Goal: Task Accomplishment & Management: Manage account settings

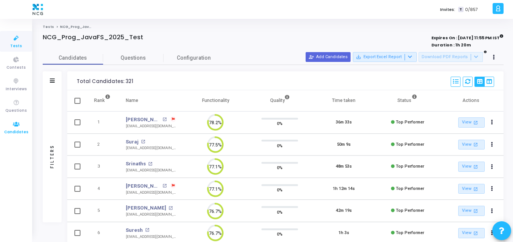
click at [22, 121] on icon at bounding box center [16, 124] width 16 height 9
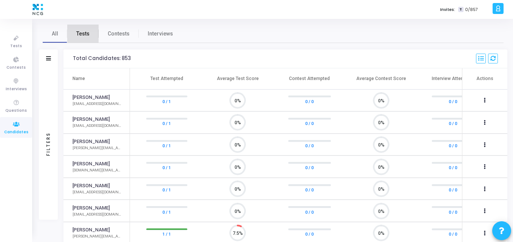
click at [86, 31] on span "Tests" at bounding box center [82, 34] width 13 height 8
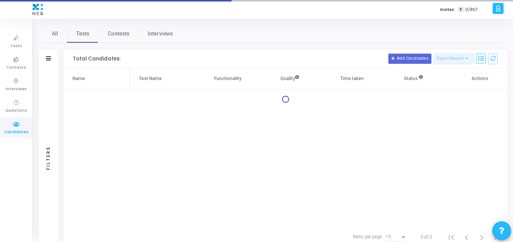
click at [44, 54] on div "Filters" at bounding box center [48, 59] width 19 height 19
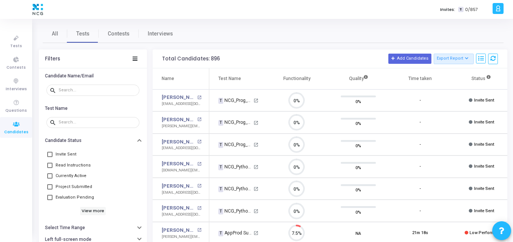
click at [47, 59] on div "Filters" at bounding box center [52, 59] width 15 height 6
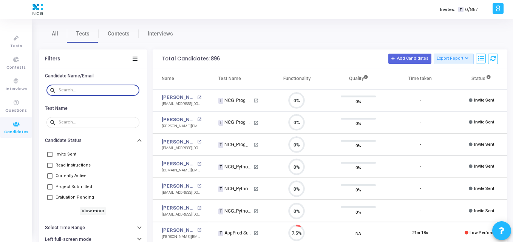
click at [70, 91] on input "text" at bounding box center [98, 90] width 78 height 5
paste input "girisha15n@gmail.com"
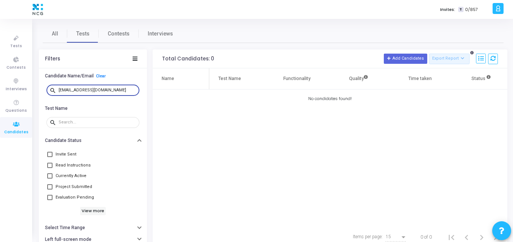
type input "girisha15n@gmail.com"
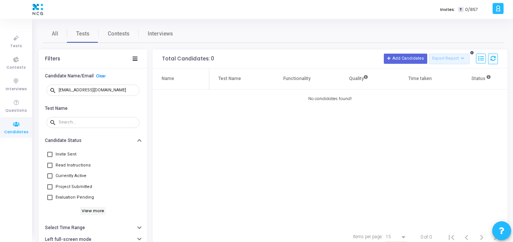
click at [141, 115] on div "search" at bounding box center [93, 122] width 108 height 17
click at [23, 43] on icon at bounding box center [16, 38] width 16 height 9
click at [17, 39] on icon at bounding box center [16, 38] width 16 height 9
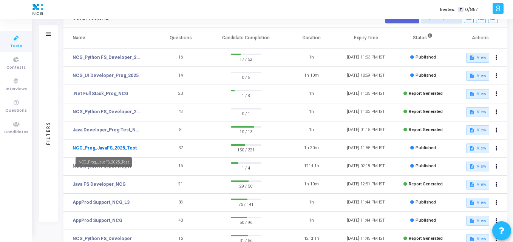
click at [102, 151] on link "NCG_Prog_JavaFS_2025_Test" at bounding box center [105, 148] width 64 height 7
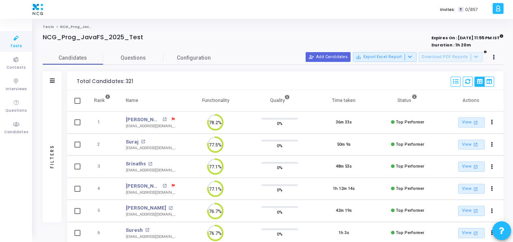
click at [53, 85] on div "Filters" at bounding box center [52, 80] width 19 height 19
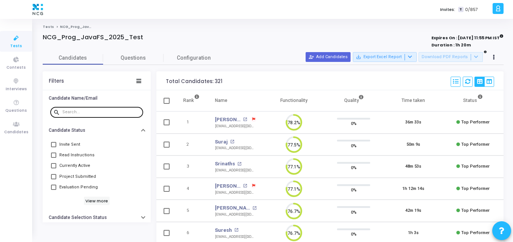
click at [112, 115] on div at bounding box center [101, 112] width 78 height 12
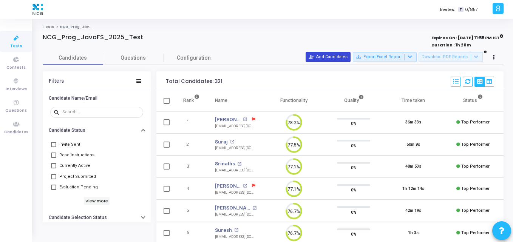
click at [333, 53] on button "person_add_alt Add Candidates" at bounding box center [328, 57] width 45 height 10
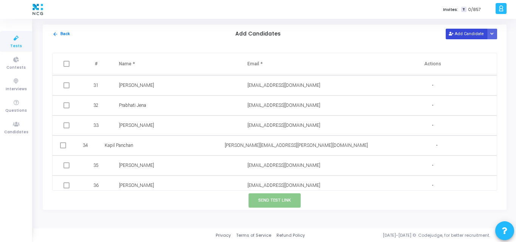
click at [468, 34] on button "Add Candidate" at bounding box center [467, 34] width 42 height 10
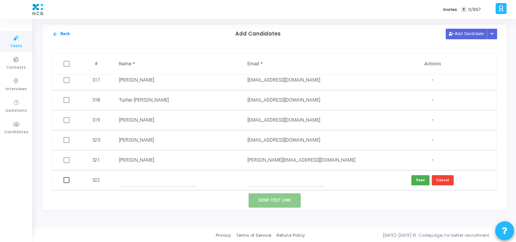
click at [253, 179] on input "text" at bounding box center [287, 180] width 78 height 12
paste input "girisha15n@gmail.com"
type input "girisha15n@gmail.com"
click at [146, 179] on input "text" at bounding box center [158, 180] width 78 height 12
paste input "Girisha"
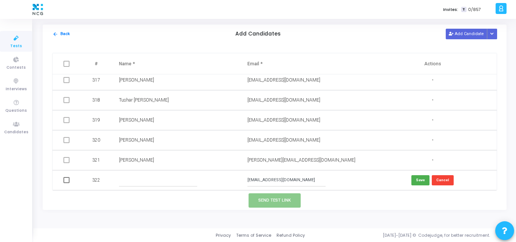
type input "Girisha"
click at [135, 188] on td "Girisha" at bounding box center [176, 181] width 129 height 20
click at [423, 177] on button "Save" at bounding box center [421, 180] width 18 height 10
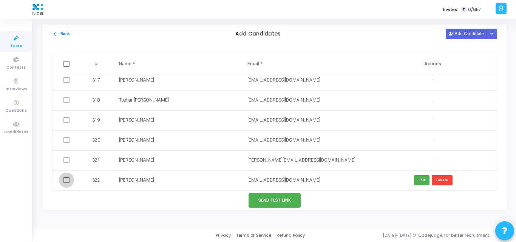
click at [65, 179] on span at bounding box center [67, 180] width 6 height 6
click at [66, 183] on input "checkbox" at bounding box center [66, 183] width 0 height 0
checkbox input "true"
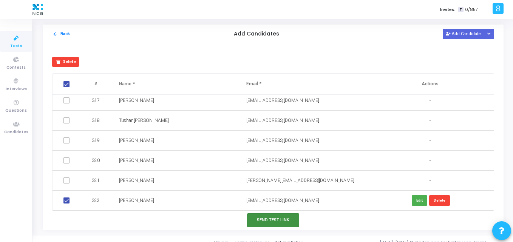
click at [253, 217] on button "Send Test Link" at bounding box center [273, 221] width 52 height 14
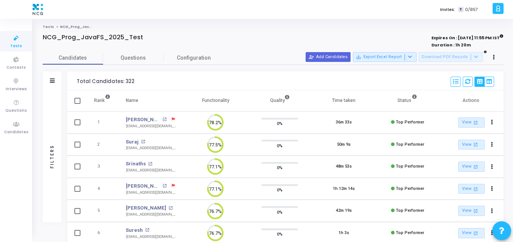
scroll to position [3, 0]
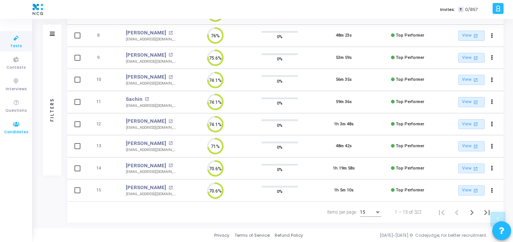
click at [16, 130] on span "Candidates" at bounding box center [16, 132] width 24 height 6
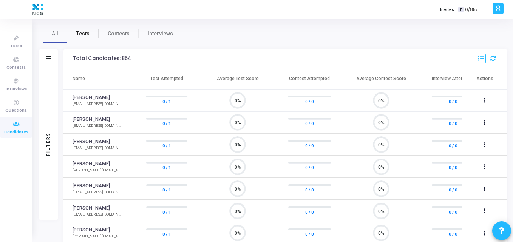
scroll to position [16, 19]
click at [77, 35] on span "Tests" at bounding box center [82, 34] width 13 height 8
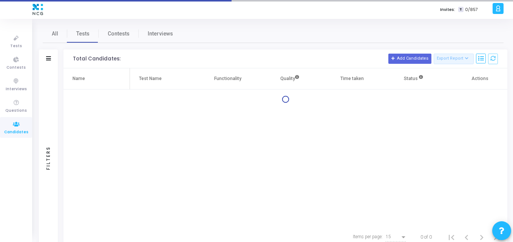
click at [48, 55] on div "Filters" at bounding box center [48, 59] width 19 height 19
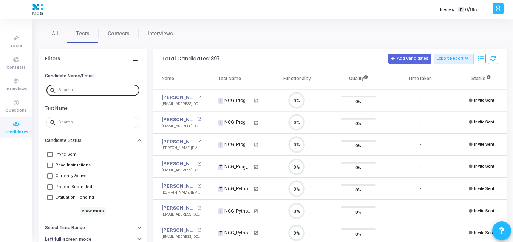
click at [88, 91] on input "text" at bounding box center [98, 90] width 78 height 5
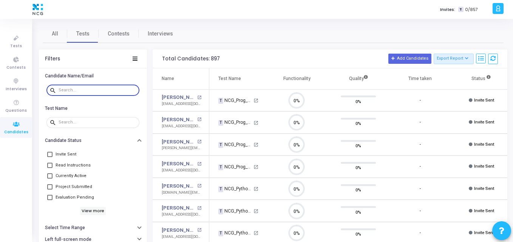
paste input "girisha15n@gmail.com"
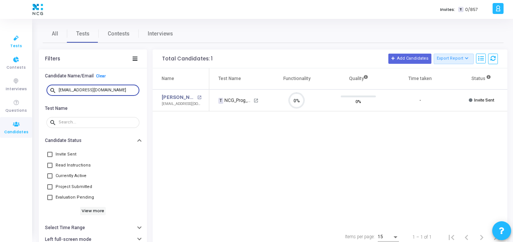
type input "girisha15n@gmail.com"
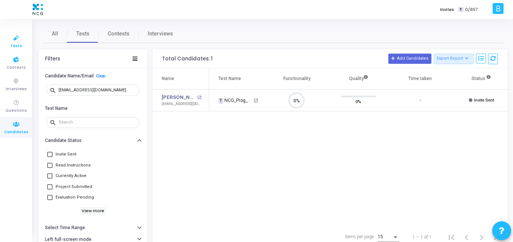
click at [17, 46] on span "Tests" at bounding box center [16, 46] width 12 height 6
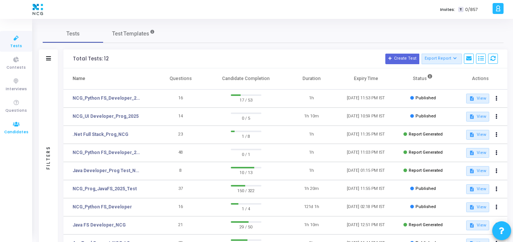
click at [12, 132] on span "Candidates" at bounding box center [16, 132] width 24 height 6
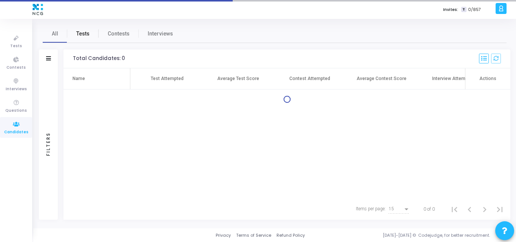
click at [80, 33] on span "Tests" at bounding box center [82, 34] width 13 height 8
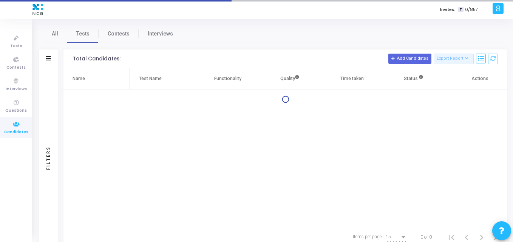
click at [51, 60] on div "Filters" at bounding box center [48, 59] width 19 height 19
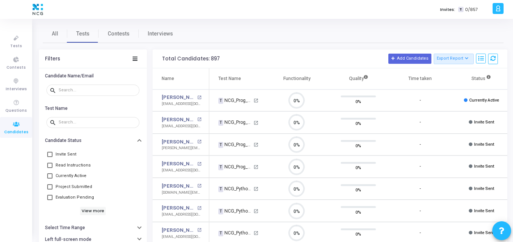
scroll to position [16, 19]
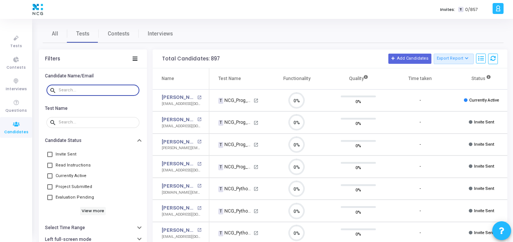
click at [82, 88] on input "text" at bounding box center [98, 90] width 78 height 5
paste input "ankitbhowad222@gmail.com"
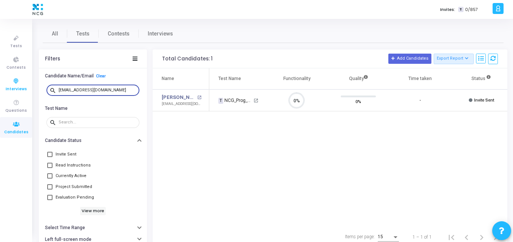
drag, startPoint x: 117, startPoint y: 89, endPoint x: 8, endPoint y: 87, distance: 108.5
click at [8, 87] on div "Tests Contests Interviews Questions Candidates Invites: T 0/857 K Kajal Setting…" at bounding box center [256, 121] width 513 height 242
paste input "kotharimahesh1006"
drag, startPoint x: 126, startPoint y: 90, endPoint x: 0, endPoint y: 90, distance: 126.3
click at [0, 90] on div "Tests Contests Interviews Questions Candidates Invites: T 0/857 K Kajal Setting…" at bounding box center [256, 121] width 513 height 242
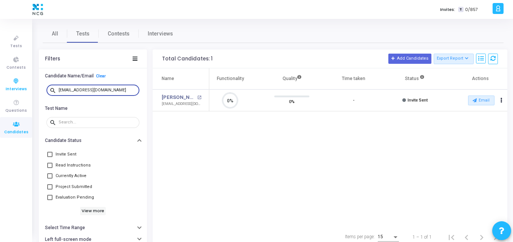
paste input "mannoj92"
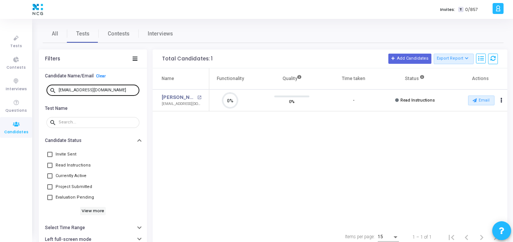
click at [114, 94] on div "mannoj92@gmail.com" at bounding box center [98, 90] width 78 height 12
drag, startPoint x: 114, startPoint y: 94, endPoint x: 109, endPoint y: 92, distance: 5.9
click at [109, 92] on div "mannoj92@gmail.com" at bounding box center [98, 90] width 78 height 12
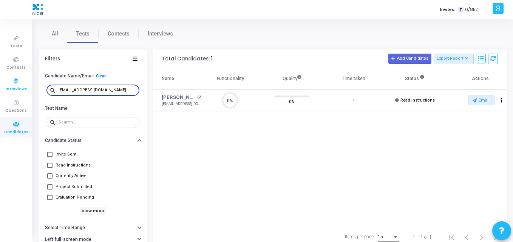
drag, startPoint x: 109, startPoint y: 92, endPoint x: 17, endPoint y: 91, distance: 91.9
click at [17, 91] on div "Tests Contests Interviews Questions Candidates Invites: T 0/857 K Kajal Setting…" at bounding box center [256, 121] width 513 height 242
paste input "sdipak.ks@yahoo"
drag, startPoint x: 104, startPoint y: 91, endPoint x: 0, endPoint y: 82, distance: 104.0
click at [0, 82] on div "Tests Contests Interviews Questions Candidates Invites: T 0/857 K Kajal Setting…" at bounding box center [256, 121] width 513 height 242
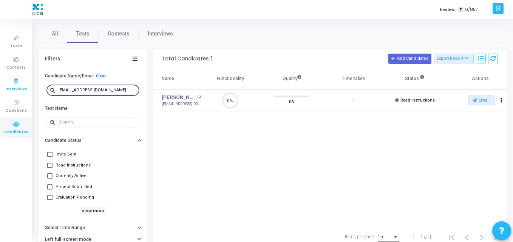
paste input "bhanuanjani@gmail"
drag, startPoint x: 110, startPoint y: 89, endPoint x: 0, endPoint y: 76, distance: 110.8
click at [0, 76] on div "Tests Contests Interviews Questions Candidates Invites: T 0/857 K Kajal Setting…" at bounding box center [256, 121] width 513 height 242
paste input "janvi1803"
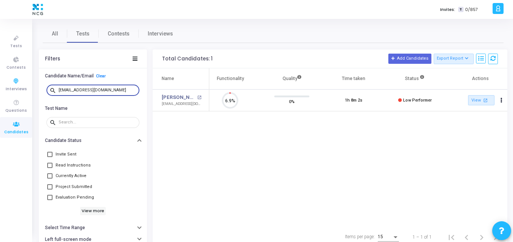
scroll to position [16, 19]
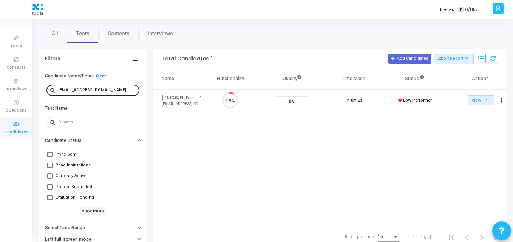
click at [104, 89] on div "janvi1803@gmail.com" at bounding box center [98, 90] width 78 height 12
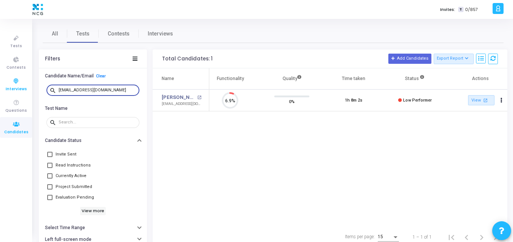
drag, startPoint x: 104, startPoint y: 89, endPoint x: 0, endPoint y: 95, distance: 104.5
click at [0, 95] on div "Tests Contests Interviews Questions Candidates Invites: T 0/857 K Kajal Setting…" at bounding box center [256, 121] width 513 height 242
paste input "prabonam9"
drag, startPoint x: 121, startPoint y: 90, endPoint x: 0, endPoint y: 89, distance: 120.6
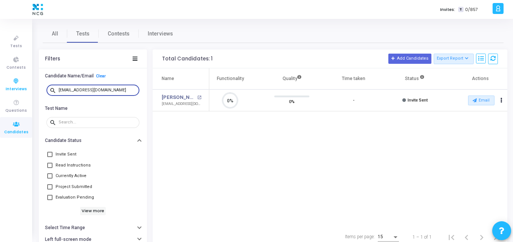
click at [0, 89] on div "Tests Contests Interviews Questions Candidates Invites: T 0/857 K Kajal Setting…" at bounding box center [256, 121] width 513 height 242
paste input "94sushilkr"
drag, startPoint x: 113, startPoint y: 92, endPoint x: 0, endPoint y: 80, distance: 113.7
click at [0, 80] on div "Tests Contests Interviews Questions Candidates Invites: T 0/857 K Kajal Setting…" at bounding box center [256, 121] width 513 height 242
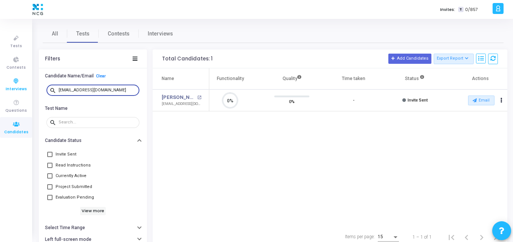
paste input "hinwarmehul"
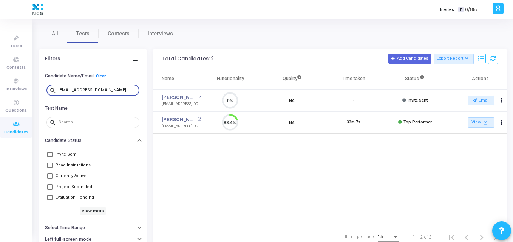
scroll to position [16, 19]
type input "hinwarmehul@gmail.com"
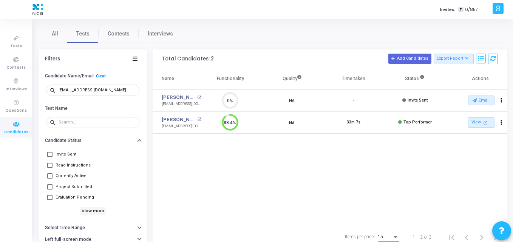
click at [265, 175] on div "Name Test Name Functionality Quality Time taken Status Actions Mehul Anil Hinwa…" at bounding box center [330, 147] width 355 height 158
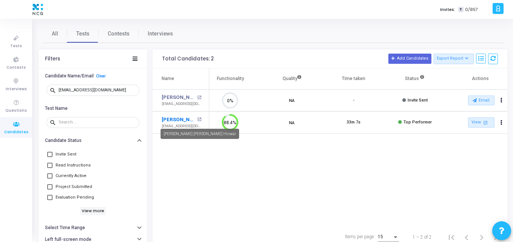
click at [176, 116] on link "Mehul Anil Hinwar" at bounding box center [179, 120] width 34 height 8
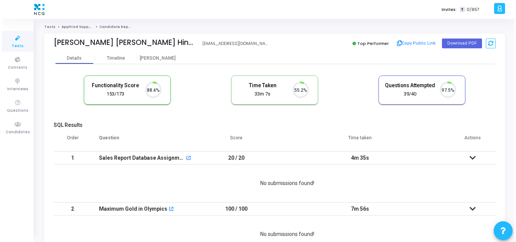
scroll to position [16, 19]
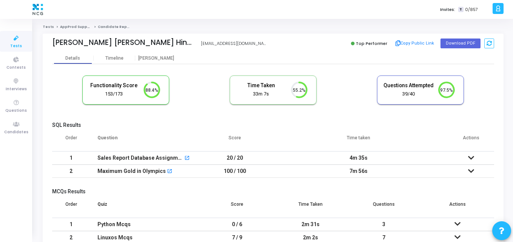
click at [197, 122] on cj-candidate-results "Functionality Score 153/173 88.4% Time Taken calculated once the test is comple…" at bounding box center [273, 173] width 442 height 203
click at [291, 54] on div "Details Timeline [PERSON_NAME]" at bounding box center [273, 58] width 442 height 11
click at [150, 56] on div "[PERSON_NAME]" at bounding box center [156, 59] width 42 height 6
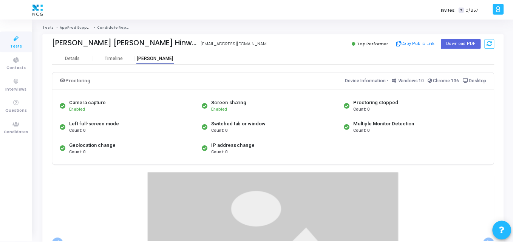
scroll to position [4, 0]
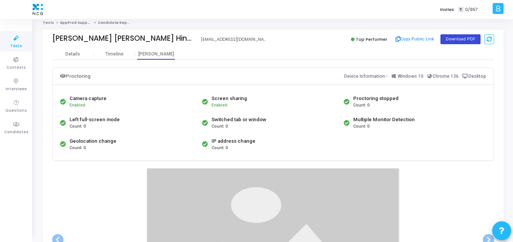
click at [460, 40] on button "Download PDF" at bounding box center [461, 39] width 40 height 10
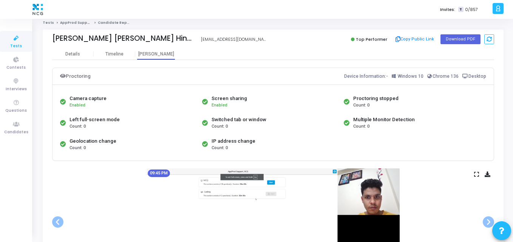
click at [150, 199] on img at bounding box center [273, 222] width 253 height 107
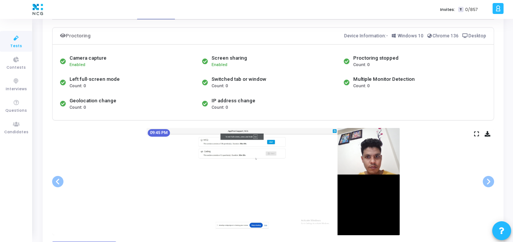
scroll to position [44, 0]
click at [488, 135] on icon at bounding box center [488, 134] width 6 height 4
click at [118, 166] on div "09:45 PM" at bounding box center [273, 182] width 442 height 107
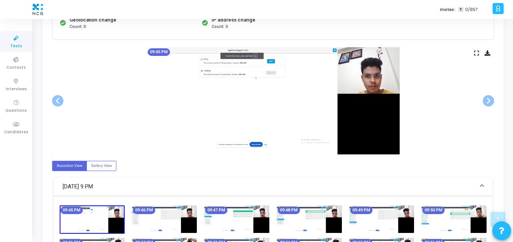
scroll to position [132, 0]
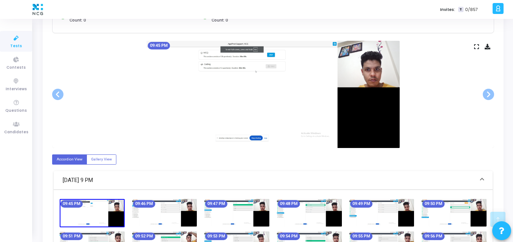
click at [423, 123] on div "09:45 PM" at bounding box center [273, 94] width 442 height 107
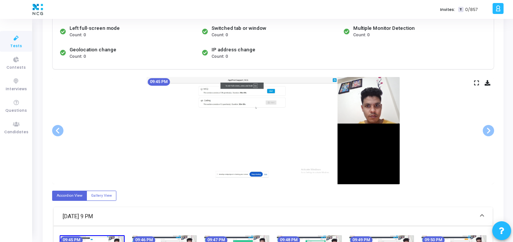
scroll to position [0, 0]
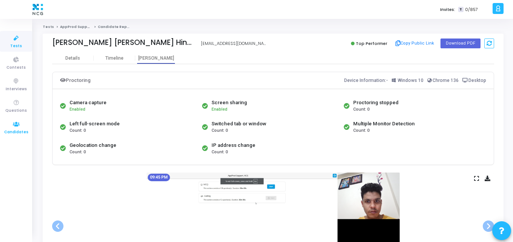
click at [17, 118] on link "Candidates" at bounding box center [16, 127] width 32 height 21
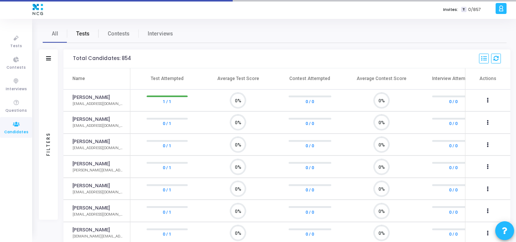
click at [84, 33] on span "Tests" at bounding box center [82, 34] width 13 height 8
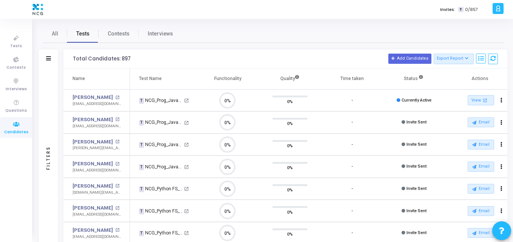
scroll to position [16, 19]
click at [44, 56] on div "Filters" at bounding box center [48, 59] width 19 height 19
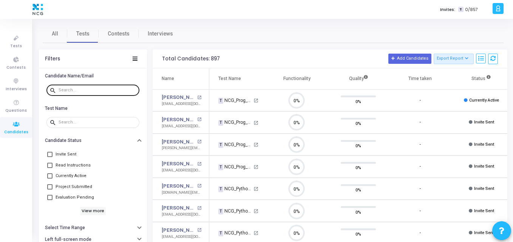
click at [84, 87] on div at bounding box center [98, 90] width 78 height 12
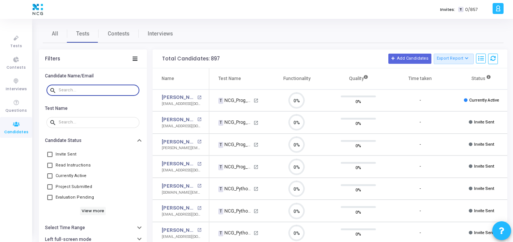
click at [78, 89] on input "text" at bounding box center [98, 90] width 78 height 5
paste input "swapnilnimbalkar077@gmail.com"
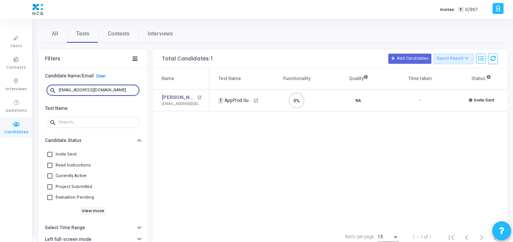
type input "swapnilnimbalkar077@gmail.com"
click at [227, 148] on div "Name Test Name Functionality Quality Time taken Status Actions Swapnil Ramesh N…" at bounding box center [330, 147] width 355 height 158
drag, startPoint x: 125, startPoint y: 88, endPoint x: 20, endPoint y: 95, distance: 104.9
click at [20, 95] on div "Tests Contests Interviews Questions Candidates Invites: T 0/857 K Kajal Setting…" at bounding box center [256, 121] width 513 height 242
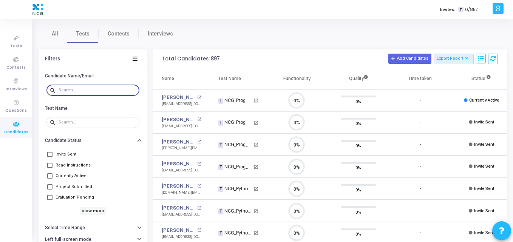
scroll to position [3, 3]
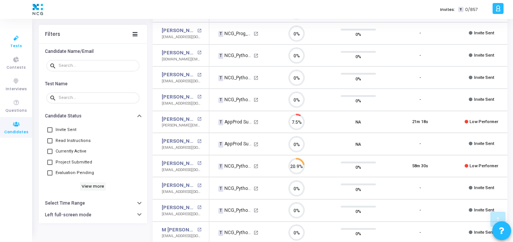
click at [9, 36] on icon at bounding box center [16, 38] width 16 height 9
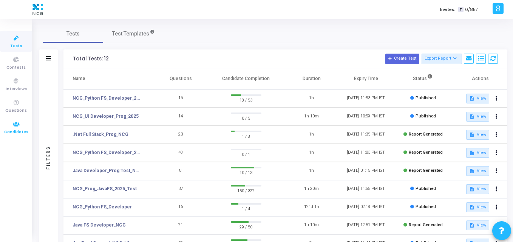
click at [17, 124] on icon at bounding box center [16, 124] width 16 height 9
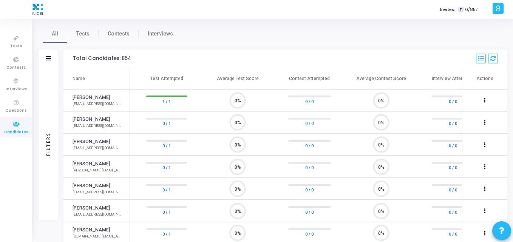
click at [77, 43] on nav "All Tests Contests Interviews" at bounding box center [273, 34] width 461 height 19
click at [85, 34] on span "Tests" at bounding box center [82, 34] width 13 height 8
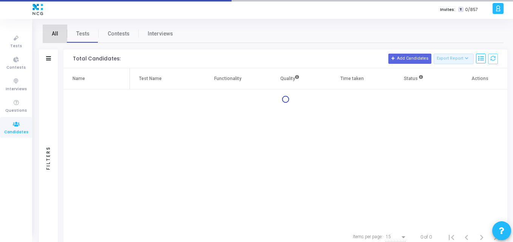
click at [57, 34] on span "All" at bounding box center [55, 34] width 6 height 8
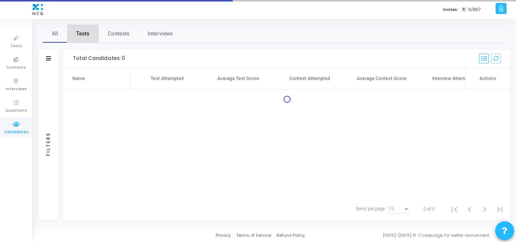
click at [83, 25] on link "Tests" at bounding box center [82, 34] width 31 height 18
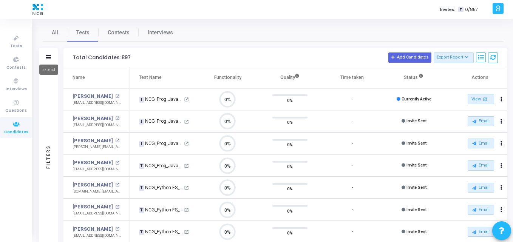
click at [47, 57] on icon at bounding box center [48, 57] width 5 height 4
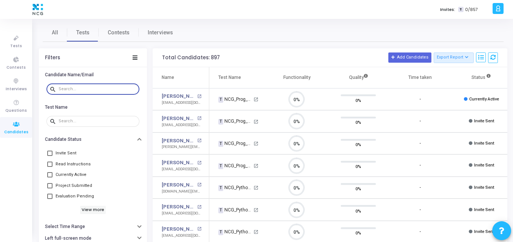
click at [67, 88] on input "text" at bounding box center [98, 89] width 78 height 5
paste input "venkatvenky2715@gmail.com-"
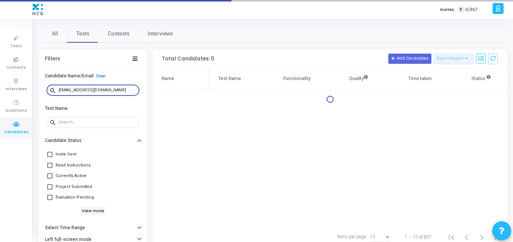
type input "venkatvenky2715@gmail.com"
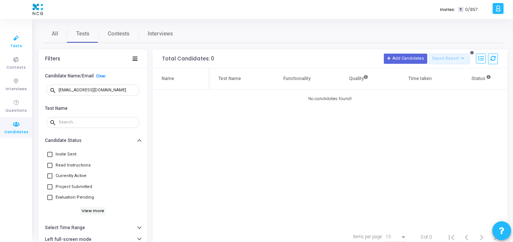
click at [16, 33] on link "Tests" at bounding box center [16, 41] width 32 height 21
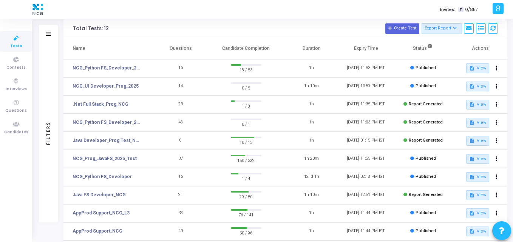
scroll to position [32, 0]
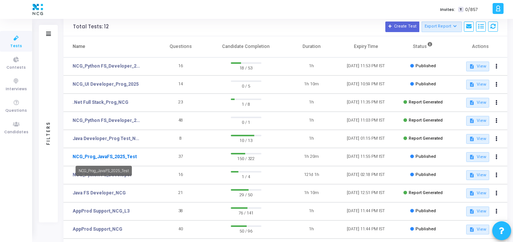
click at [102, 156] on link "NCG_Prog_JavaFS_2025_Test" at bounding box center [105, 156] width 64 height 7
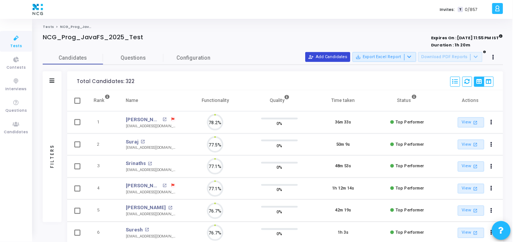
click at [335, 59] on button "person_add_alt Add Candidates" at bounding box center [328, 57] width 45 height 10
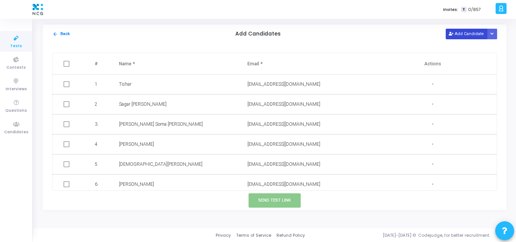
click at [471, 34] on button "Add Candidate" at bounding box center [467, 34] width 42 height 10
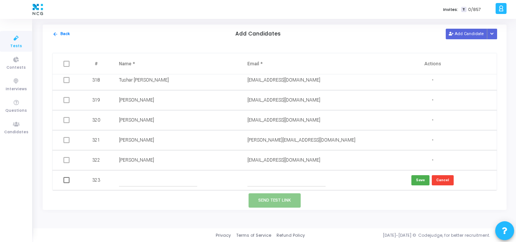
click at [268, 186] on input "text" at bounding box center [287, 180] width 78 height 12
paste input "venkatvenky2715@gmail.com-"
type input "venkatvenky2715@gmail.com"
click at [141, 182] on input "text" at bounding box center [158, 180] width 78 height 12
paste input "M VENKATESH"
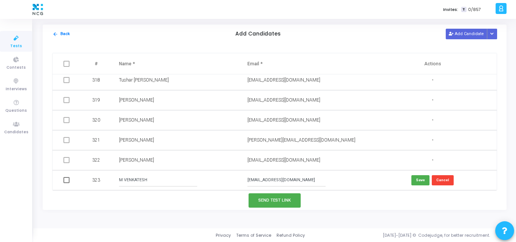
type input "M VENKATESH"
click at [64, 181] on span at bounding box center [67, 180] width 6 height 6
click at [66, 183] on input "checkbox" at bounding box center [66, 183] width 0 height 0
checkbox input "true"
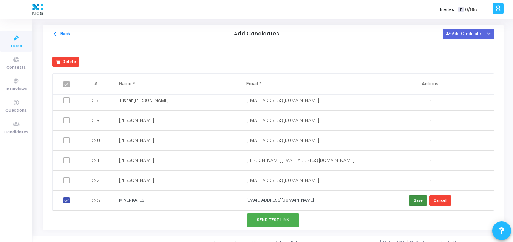
click at [414, 201] on button "Save" at bounding box center [418, 200] width 18 height 10
click at [67, 200] on span at bounding box center [67, 201] width 6 height 6
click at [67, 204] on input "checkbox" at bounding box center [66, 204] width 0 height 0
checkbox input "true"
checkbox input "false"
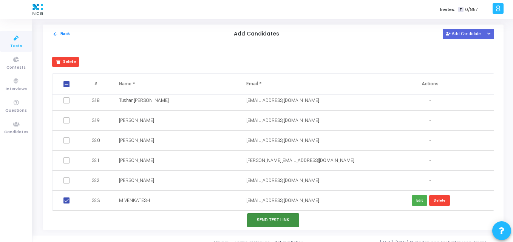
click at [265, 222] on button "Send Test Link" at bounding box center [273, 221] width 52 height 14
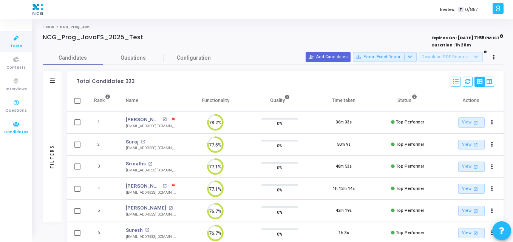
click at [15, 129] on icon at bounding box center [16, 124] width 16 height 9
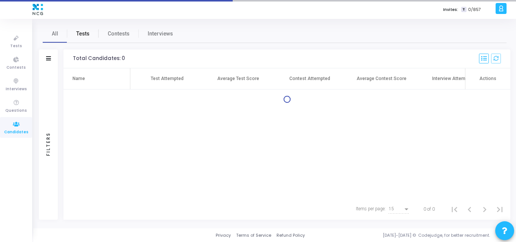
click at [83, 36] on span "Tests" at bounding box center [82, 34] width 13 height 8
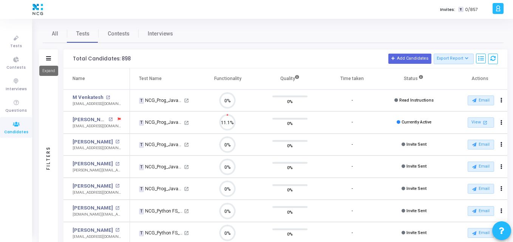
click at [49, 59] on icon at bounding box center [48, 58] width 5 height 4
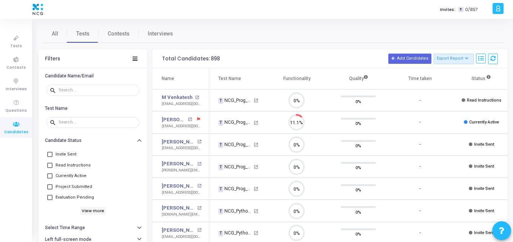
scroll to position [16, 19]
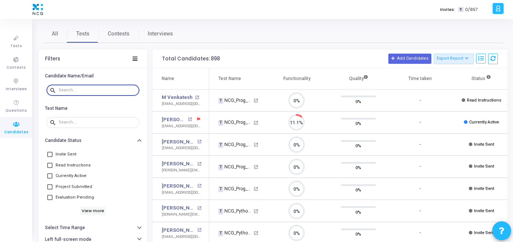
click at [80, 88] on input "text" at bounding box center [98, 90] width 78 height 5
paste input "ansari.julie15@gmail.com"
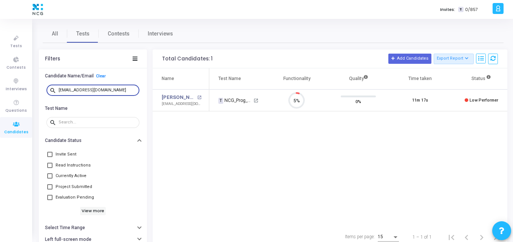
type input "ansari.julie15@gmail.com"
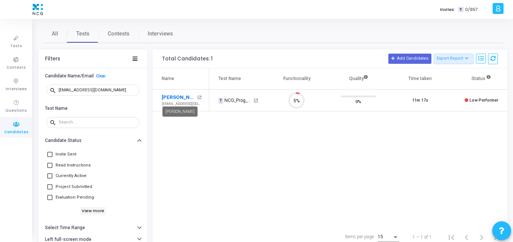
click at [172, 96] on link "Julie Ansari" at bounding box center [179, 98] width 34 height 8
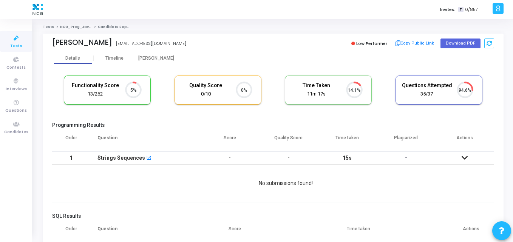
scroll to position [3, 3]
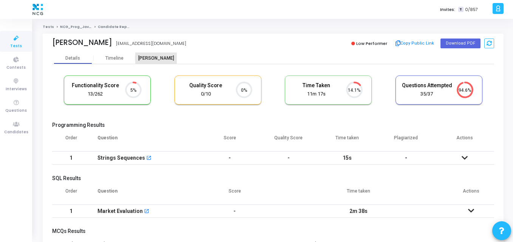
click at [156, 58] on div "[PERSON_NAME]" at bounding box center [156, 59] width 42 height 6
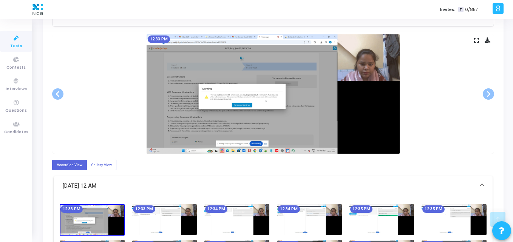
scroll to position [139, 0]
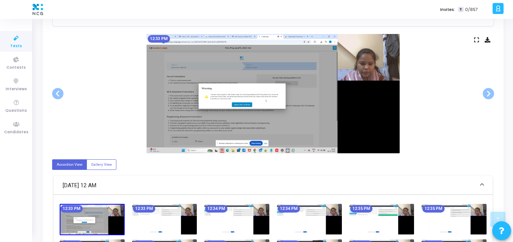
click at [109, 147] on div "12:33 PM" at bounding box center [273, 93] width 442 height 119
click at [137, 181] on mat-panel-title "Jul 30, 2025 - 12 AM" at bounding box center [269, 185] width 412 height 9
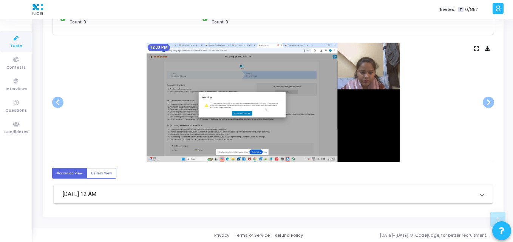
scroll to position [0, 0]
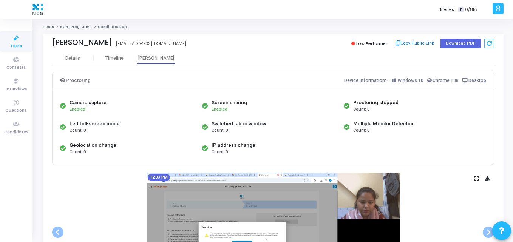
click at [13, 39] on icon at bounding box center [16, 38] width 16 height 9
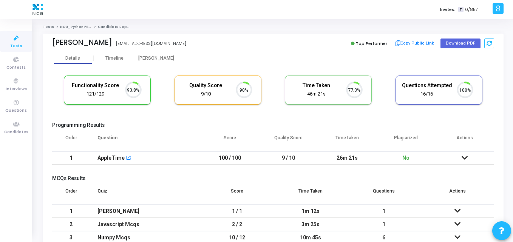
scroll to position [16, 19]
click at [151, 116] on cj-candidate-results "Functionality Score 121/129 93.8% Quality Score 9/10 90% Time Taken calculated …" at bounding box center [273, 167] width 442 height 190
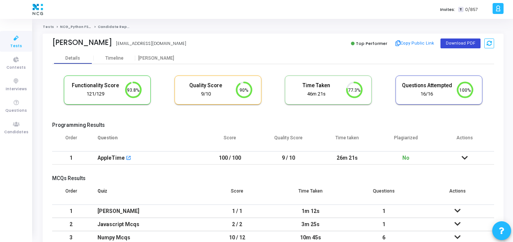
click at [454, 41] on button "Download PDF" at bounding box center [461, 44] width 40 height 10
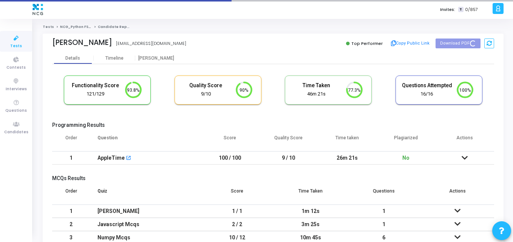
drag, startPoint x: 51, startPoint y: 40, endPoint x: 128, endPoint y: 41, distance: 76.7
click at [128, 41] on div "[PERSON_NAME] [PERSON_NAME] [EMAIL_ADDRESS][DOMAIN_NAME] Top Performer Copy Pub…" at bounding box center [273, 43] width 461 height 19
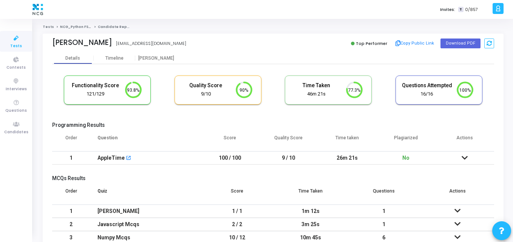
copy div "[PERSON_NAME]"
click at [237, 56] on div "Details Timeline [PERSON_NAME]" at bounding box center [273, 58] width 442 height 11
